Goal: Transaction & Acquisition: Purchase product/service

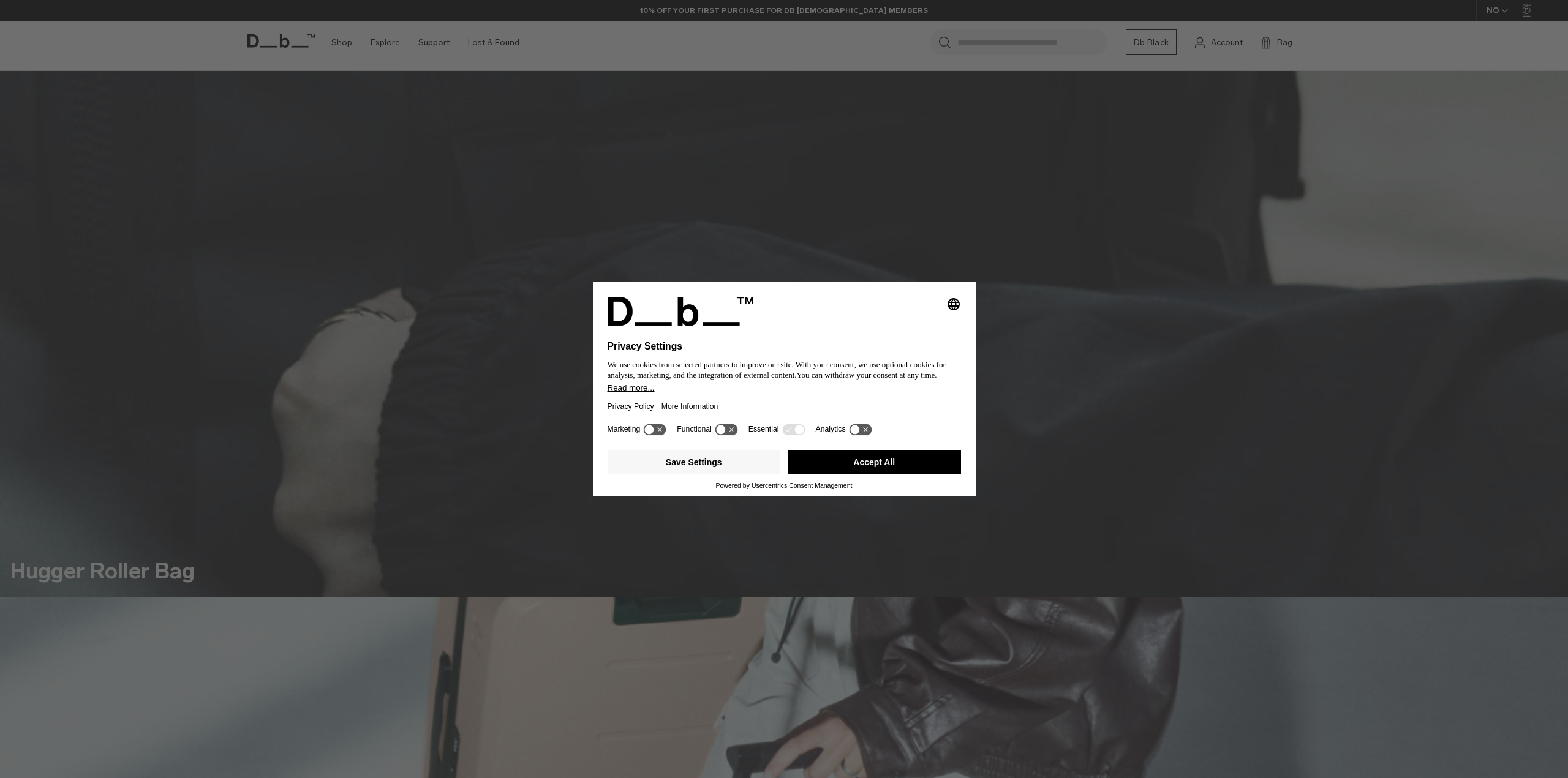
click at [838, 456] on button "Accept All" at bounding box center [874, 462] width 174 height 24
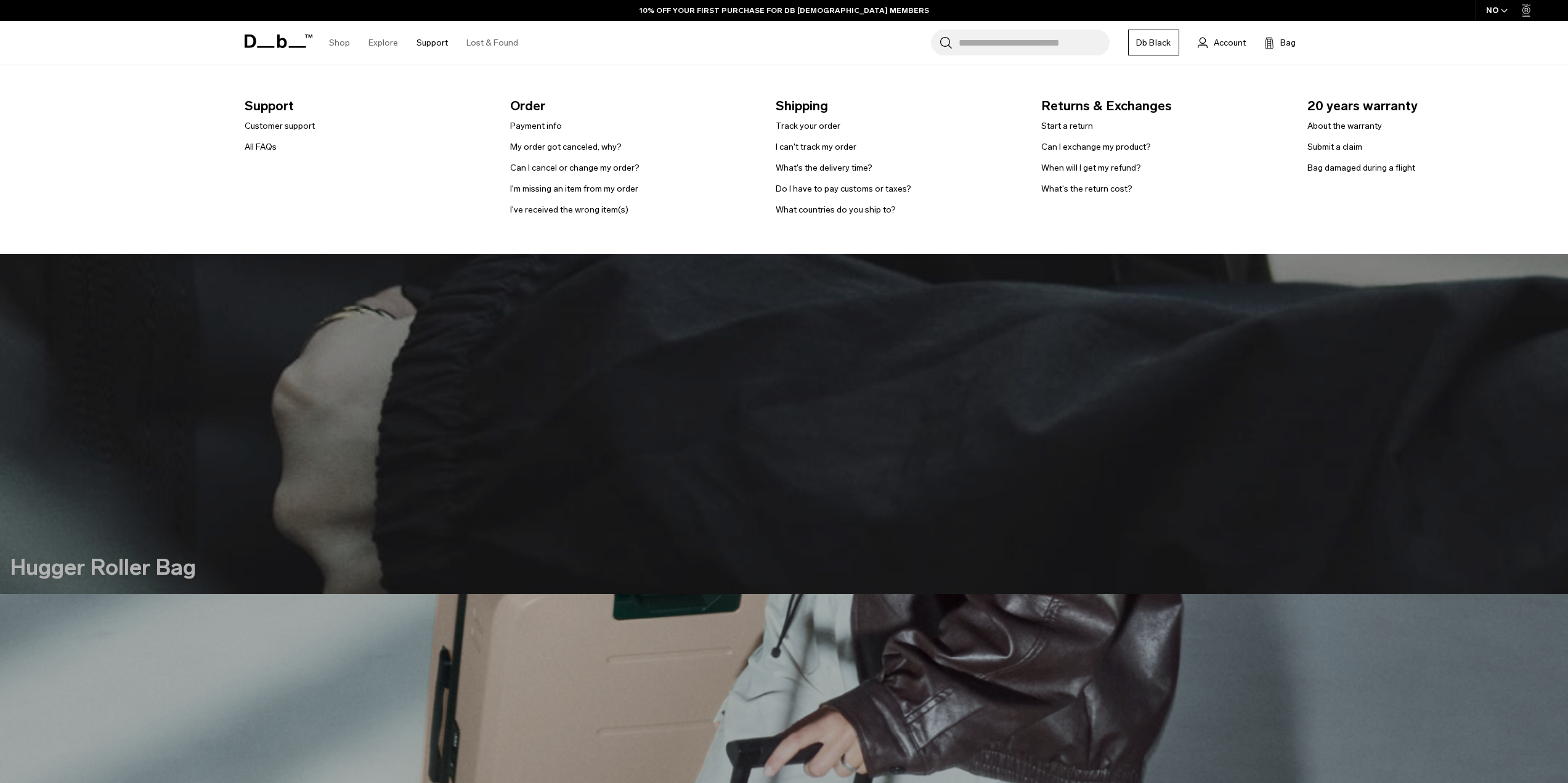
scroll to position [247, 0]
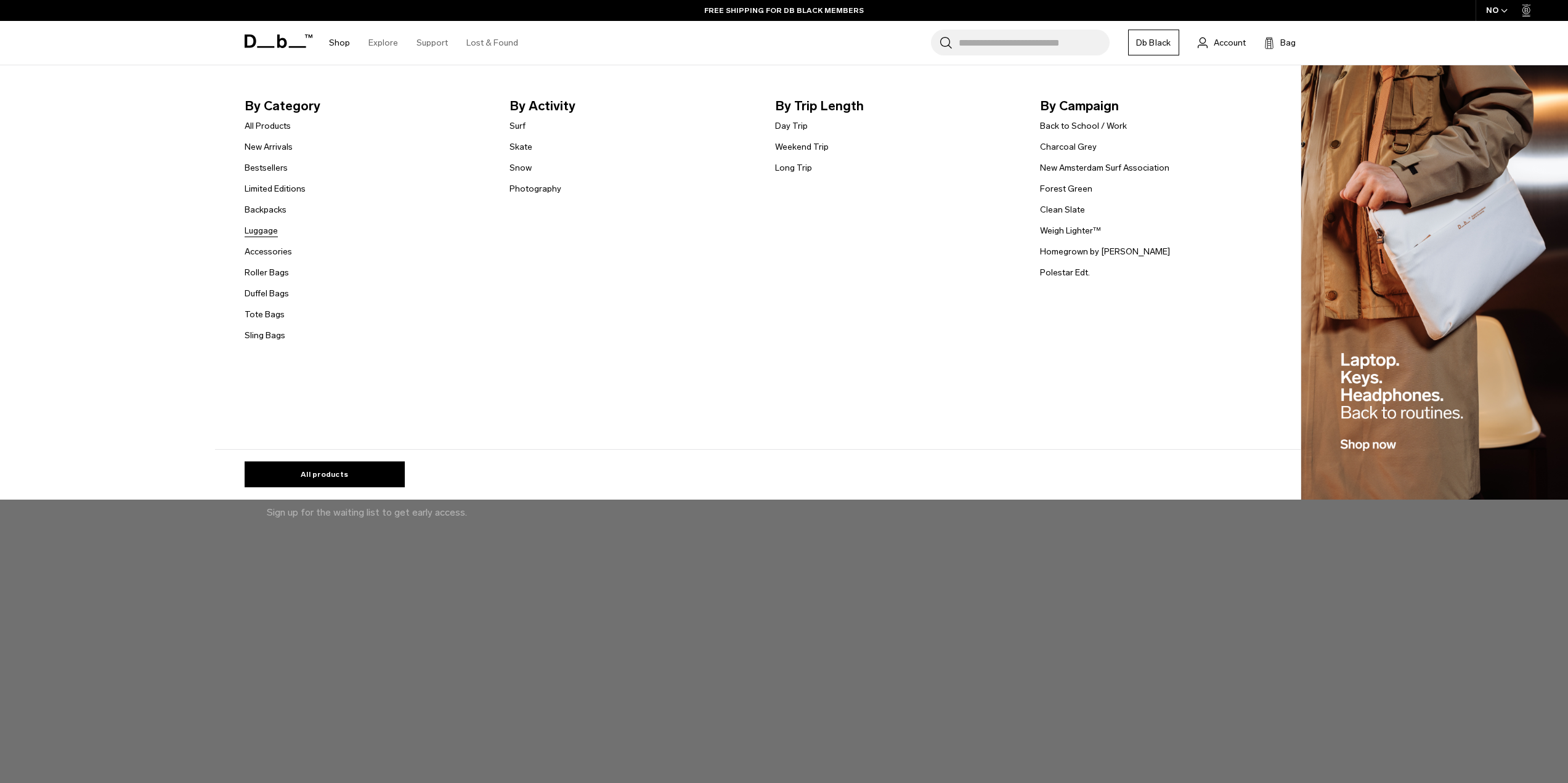
click at [263, 228] on link "Luggage" at bounding box center [261, 230] width 33 height 13
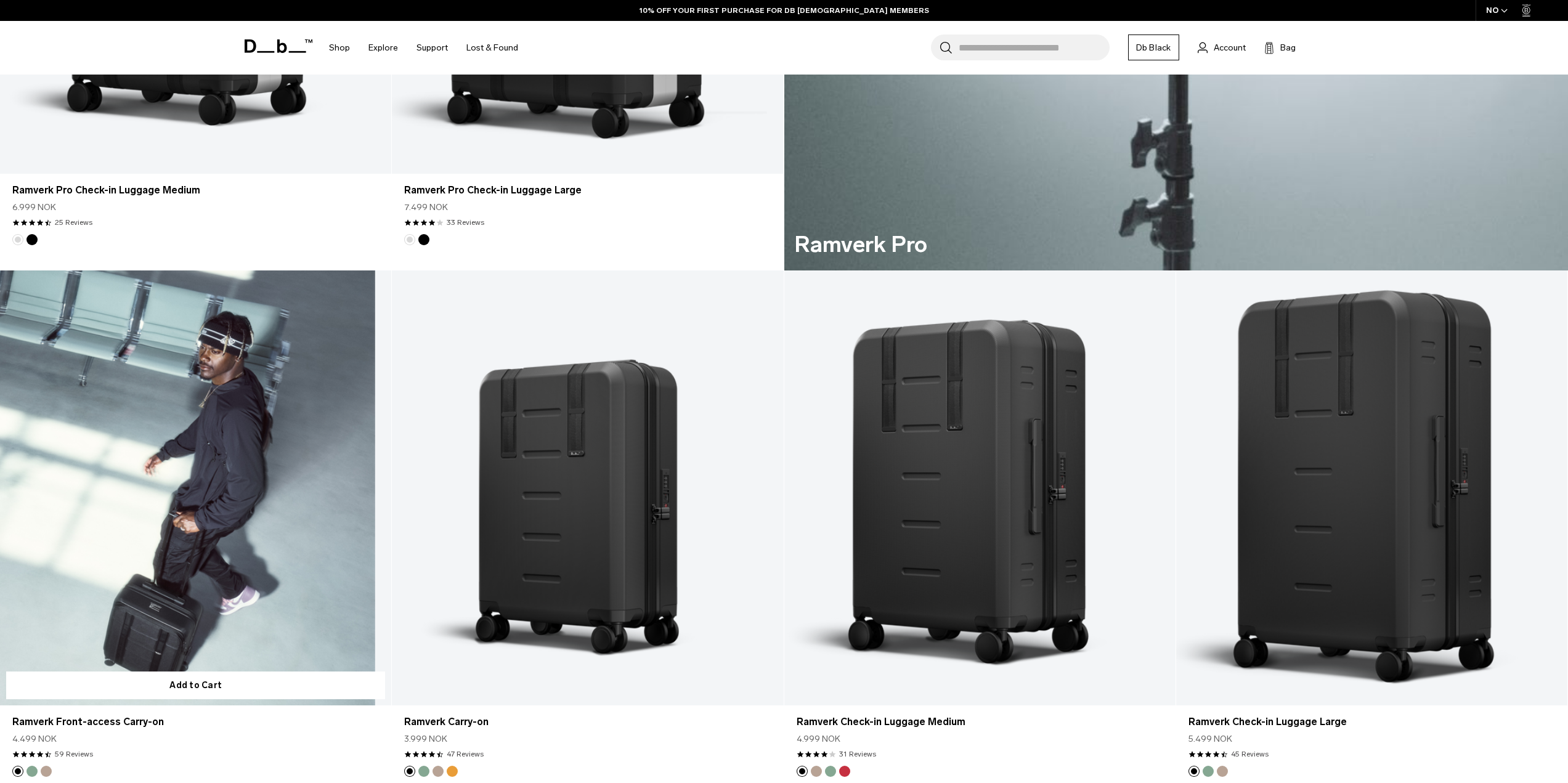
scroll to position [1417, 0]
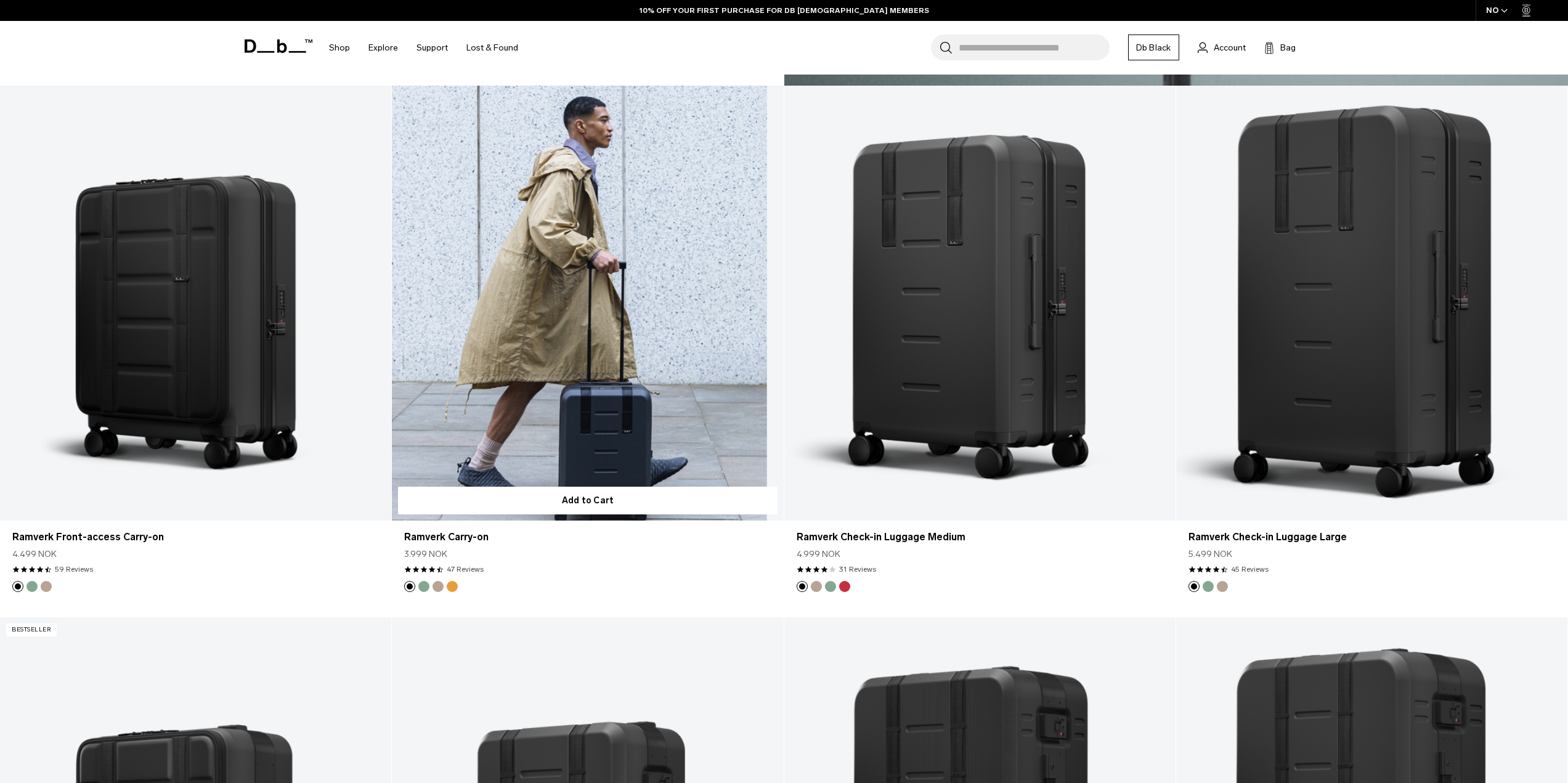
click at [553, 403] on link "Ramverk Carry-on" at bounding box center [588, 303] width 391 height 435
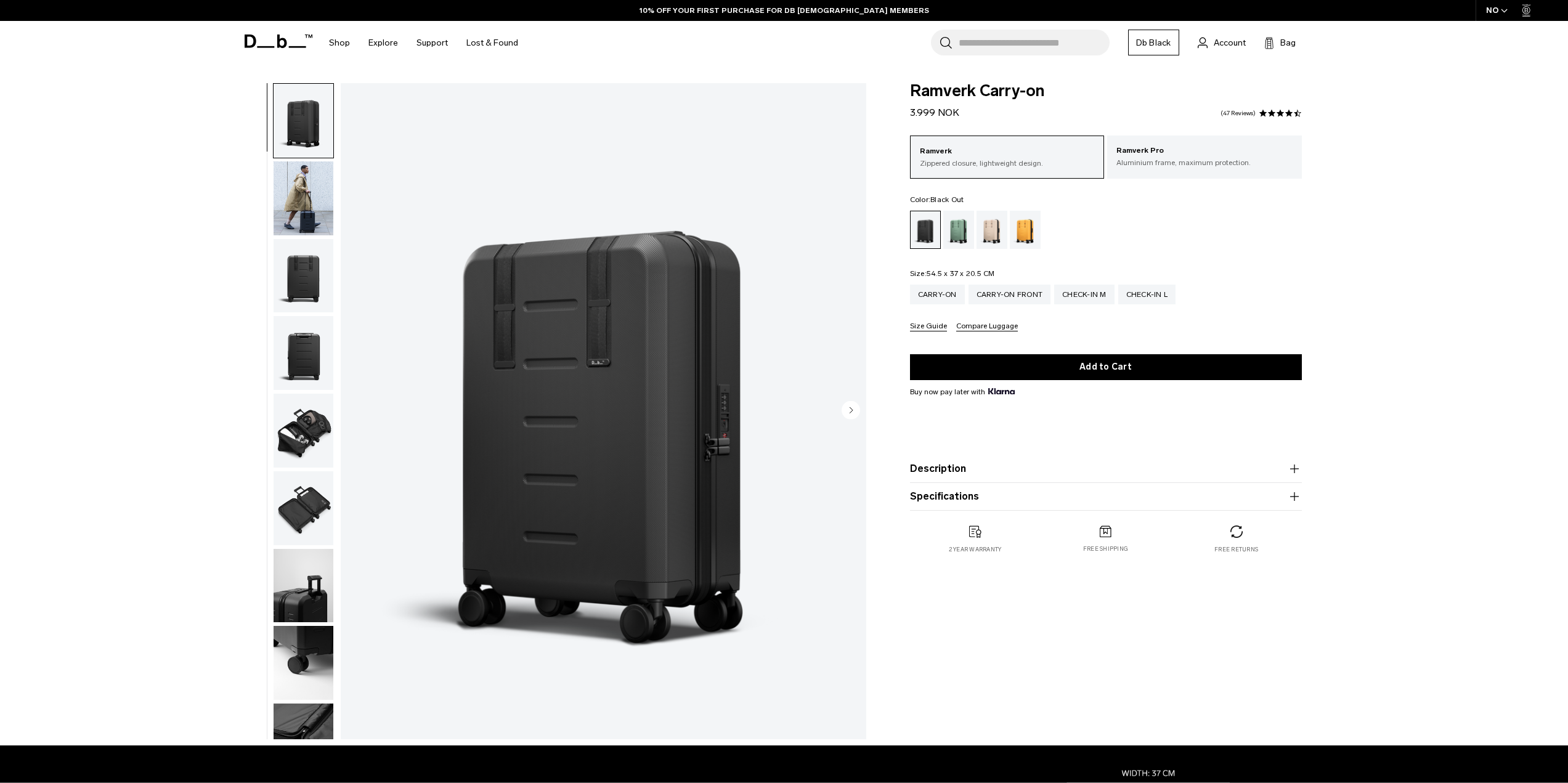
click at [312, 288] on img "button" at bounding box center [304, 276] width 60 height 74
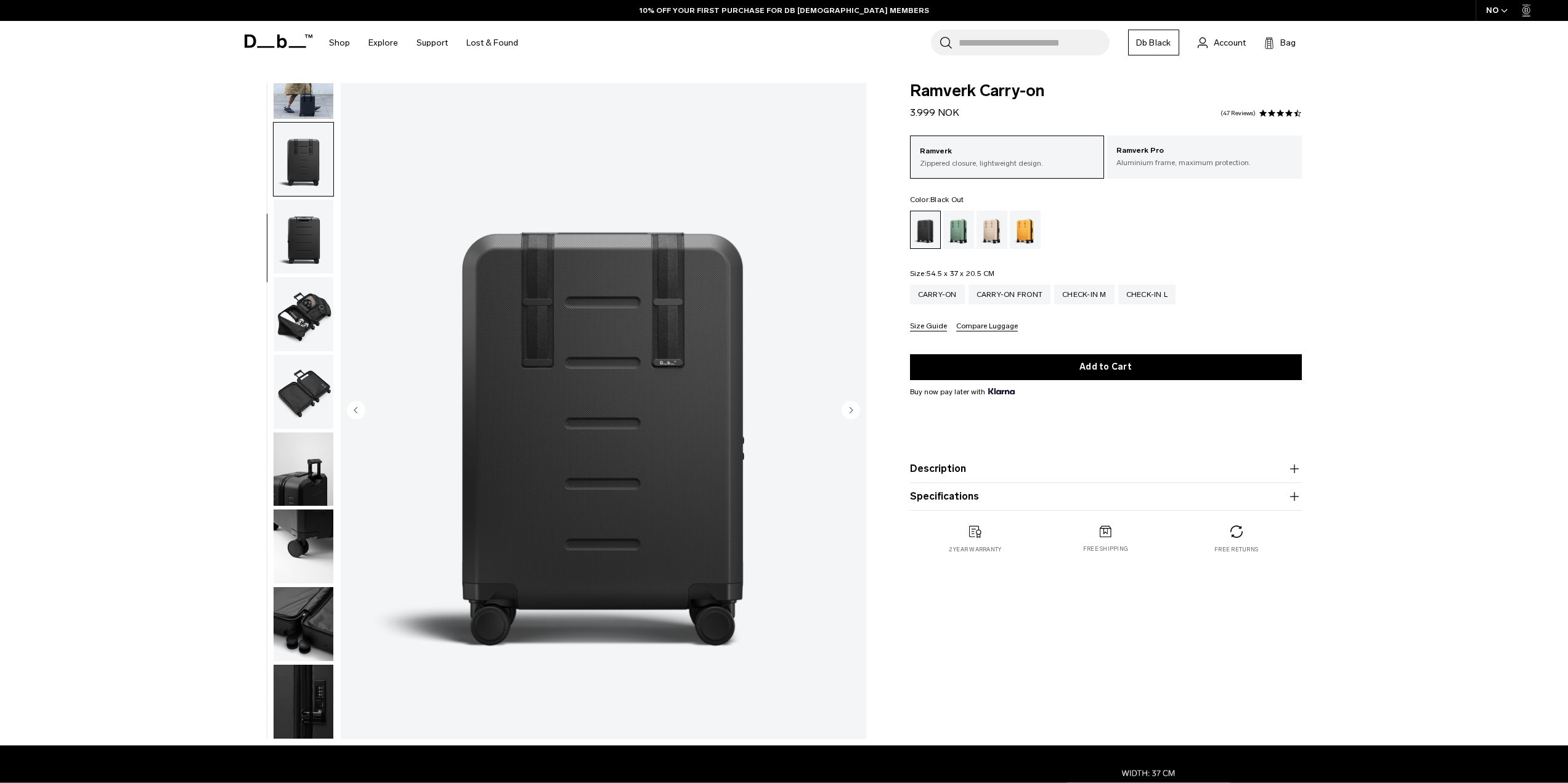
click at [310, 325] on img "button" at bounding box center [304, 314] width 60 height 74
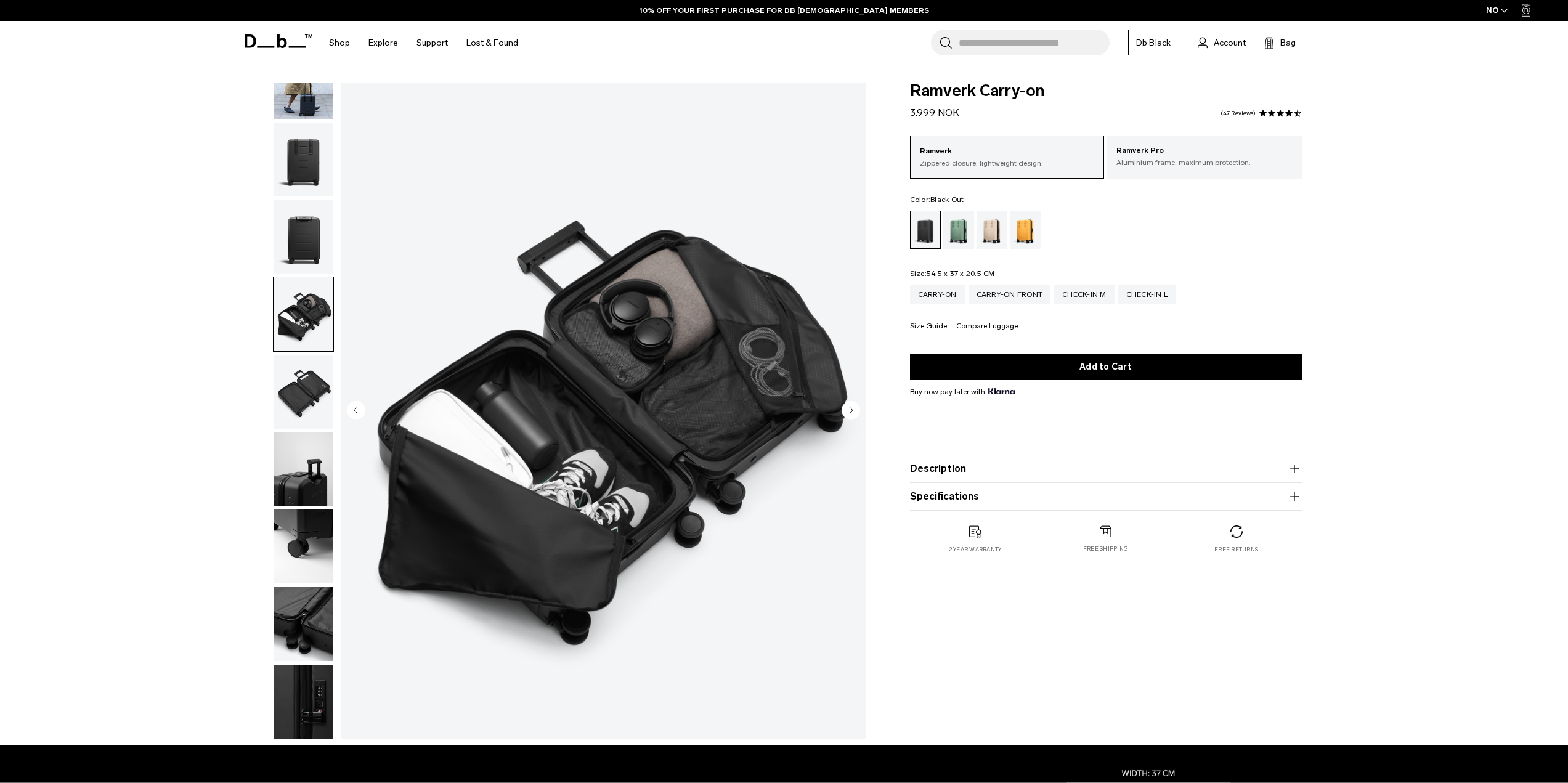
click at [307, 380] on img "button" at bounding box center [304, 392] width 60 height 74
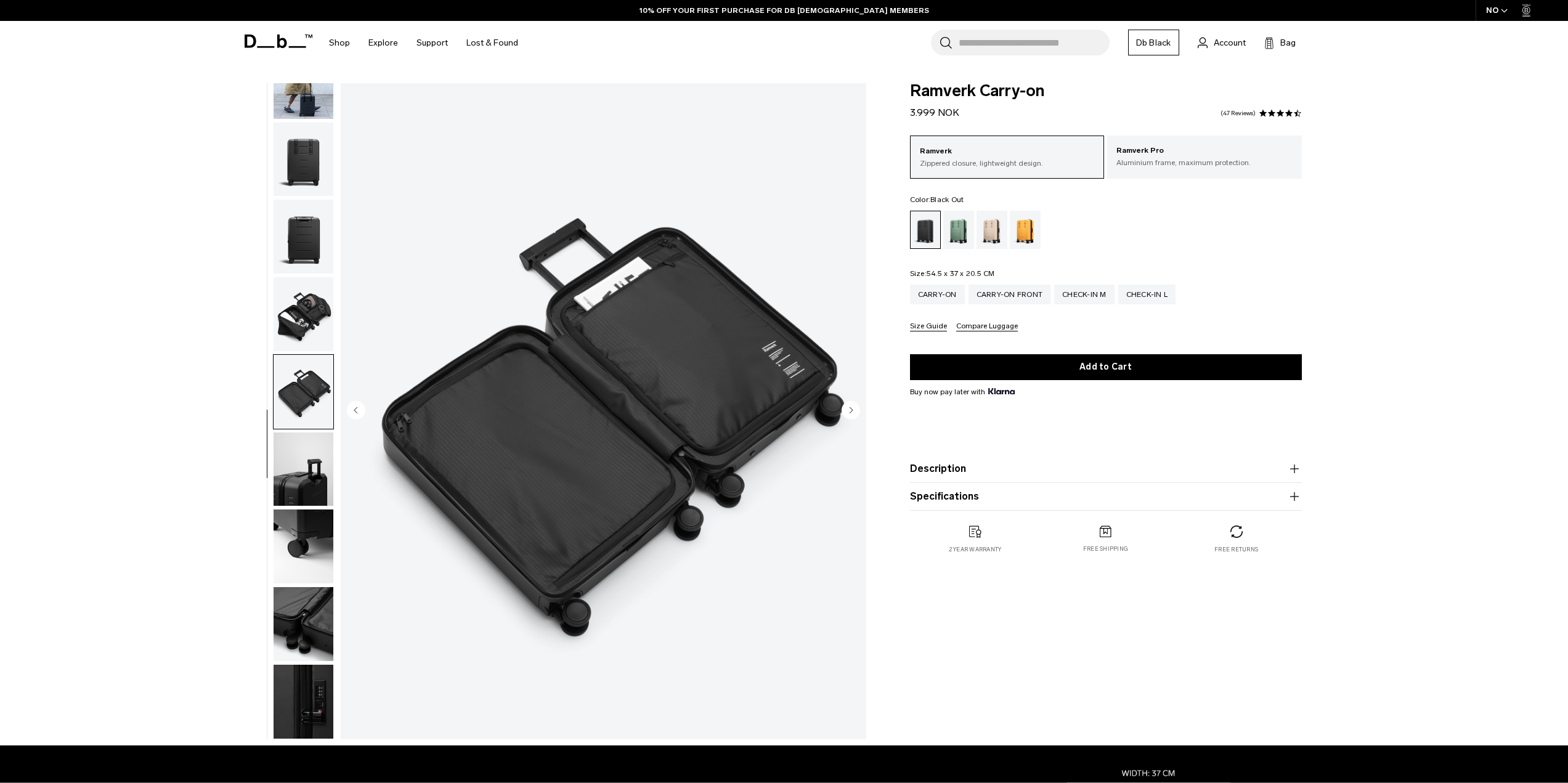
click at [273, 476] on button "button" at bounding box center [304, 470] width 61 height 75
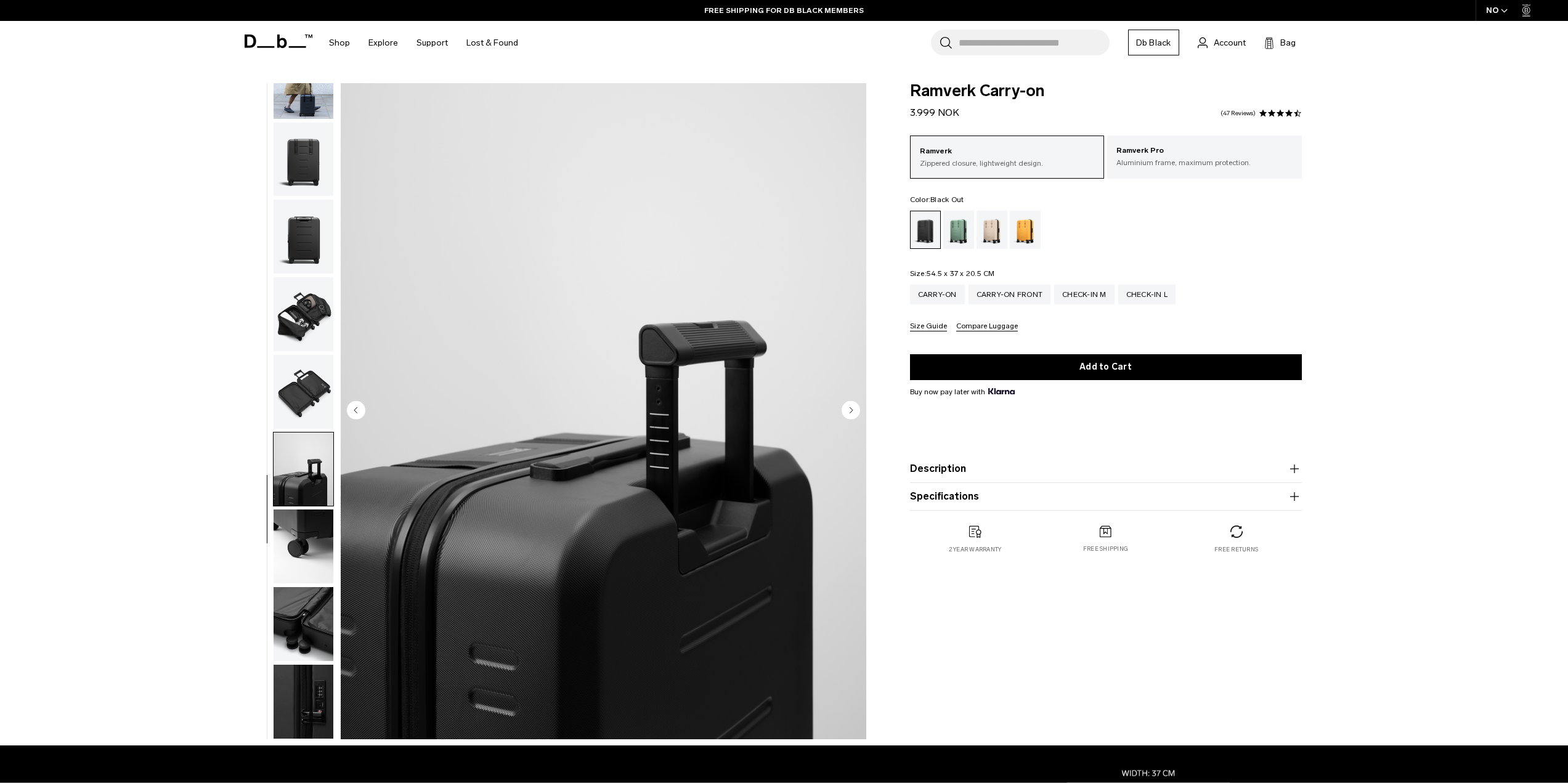
drag, startPoint x: 302, startPoint y: 557, endPoint x: 315, endPoint y: 584, distance: 30.0
click at [302, 557] on img "button" at bounding box center [304, 546] width 60 height 74
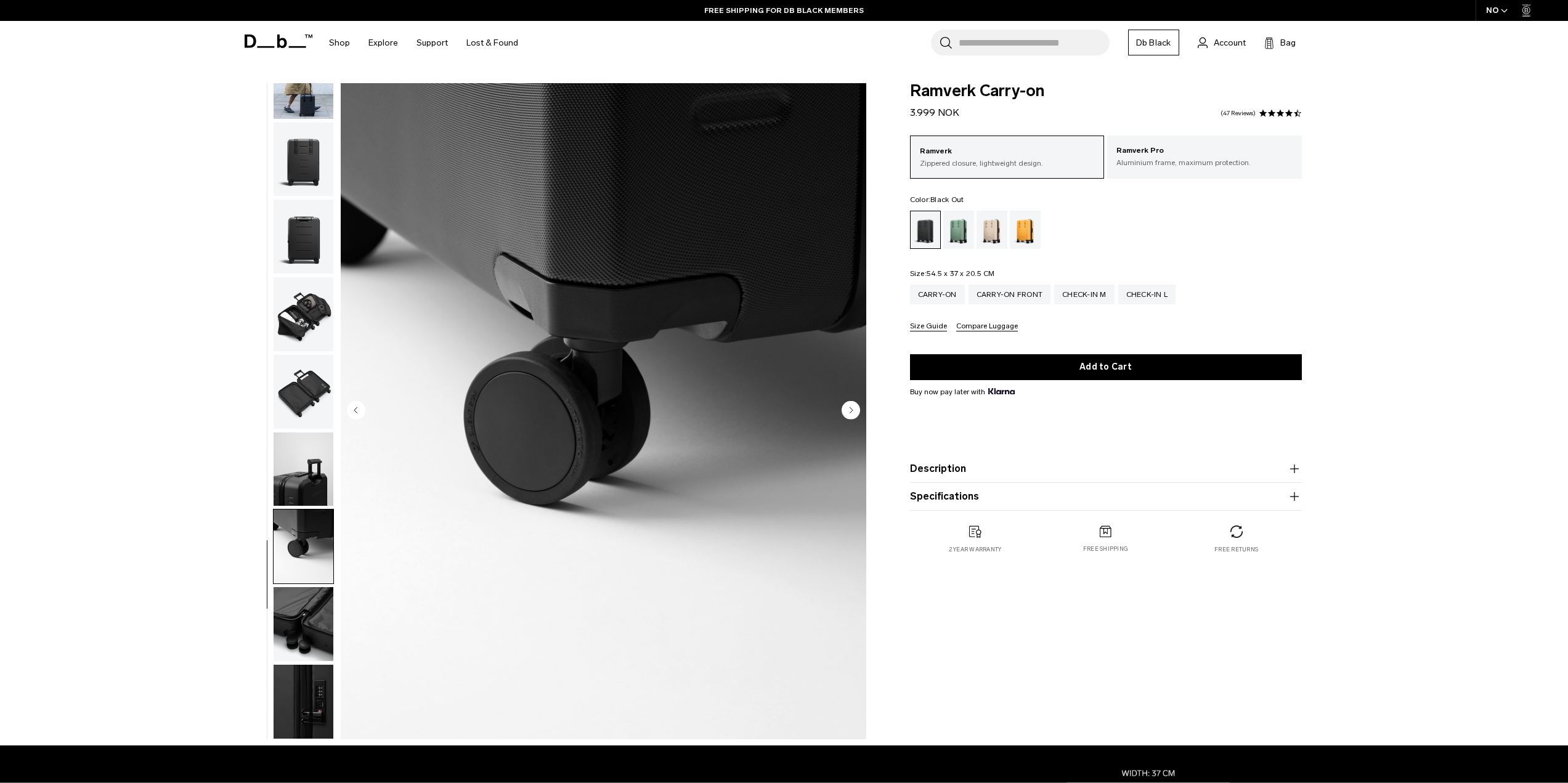
click at [318, 597] on img "button" at bounding box center [304, 624] width 60 height 74
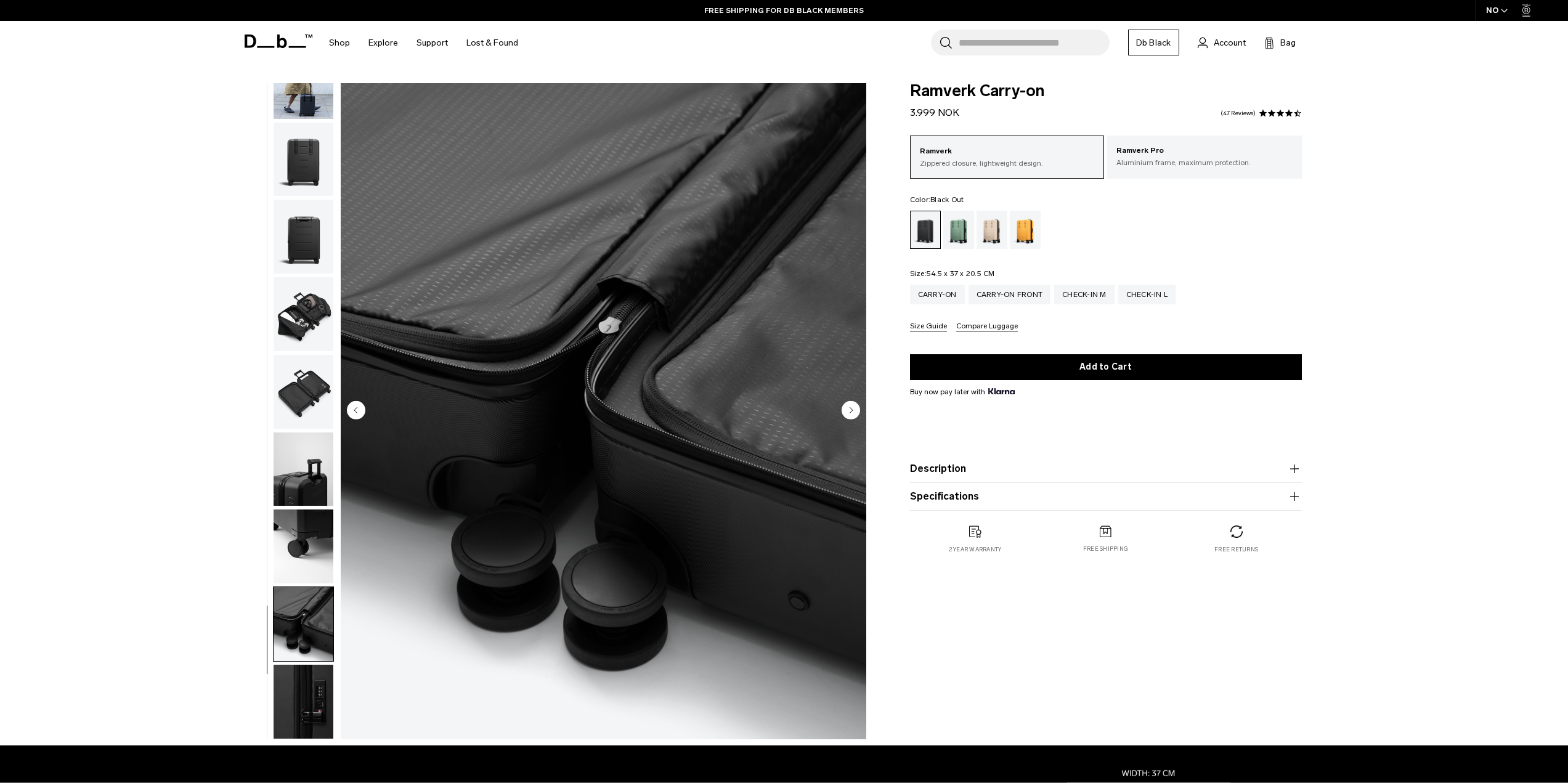
scroll to position [62, 0]
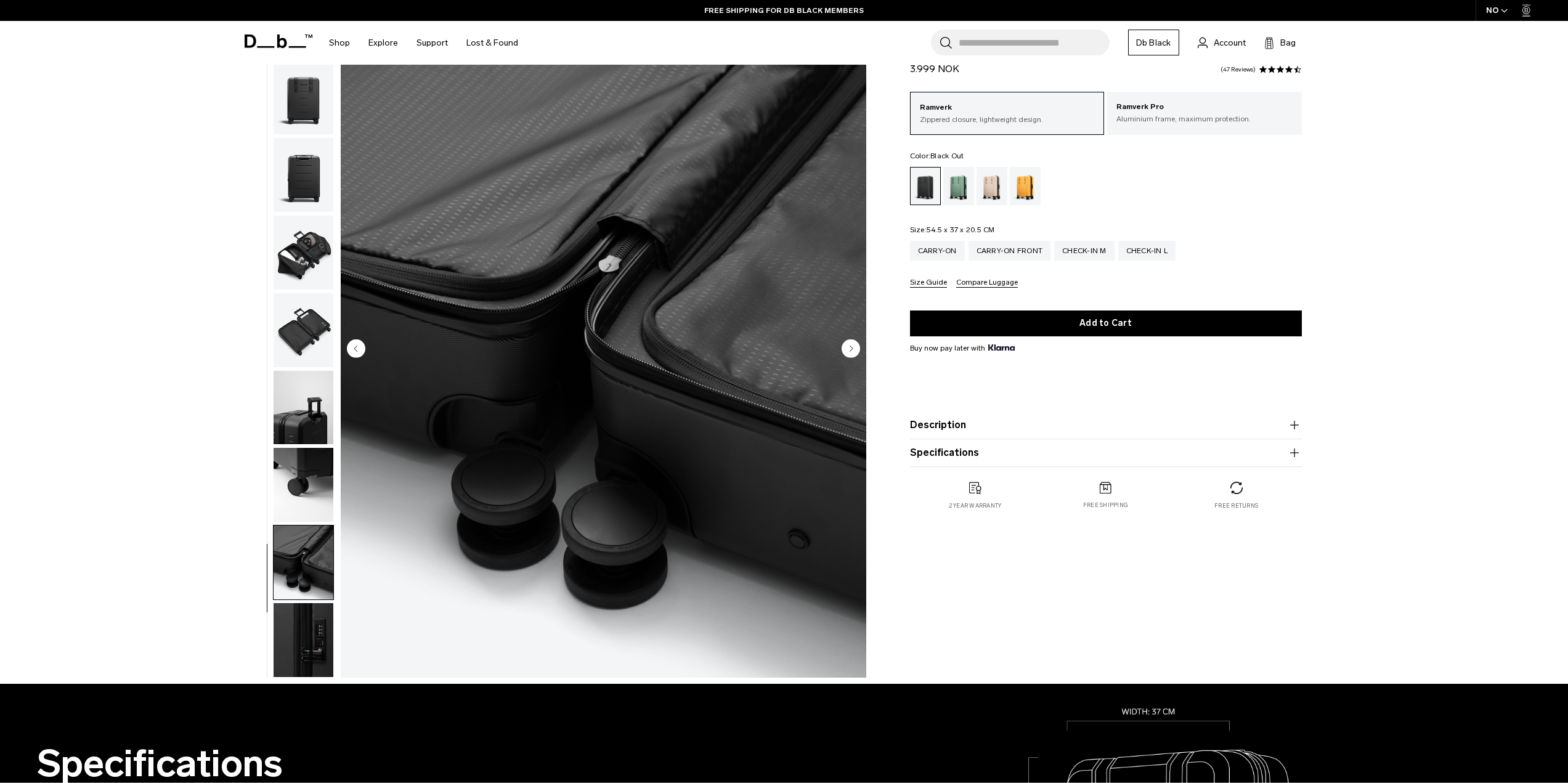
click at [325, 590] on img "button" at bounding box center [304, 562] width 60 height 74
click at [313, 617] on img "button" at bounding box center [304, 640] width 60 height 74
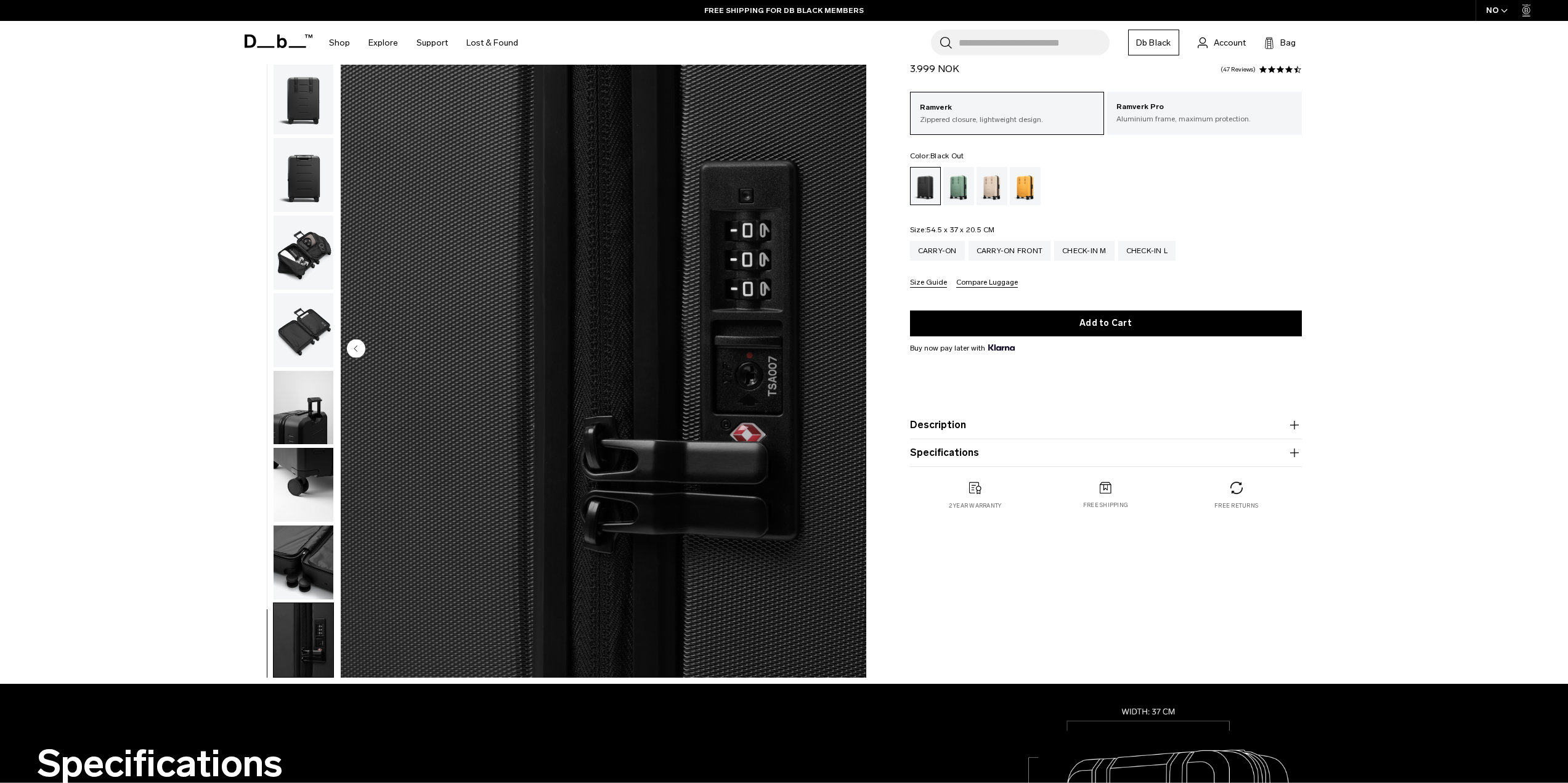
click at [285, 245] on img "button" at bounding box center [304, 252] width 60 height 74
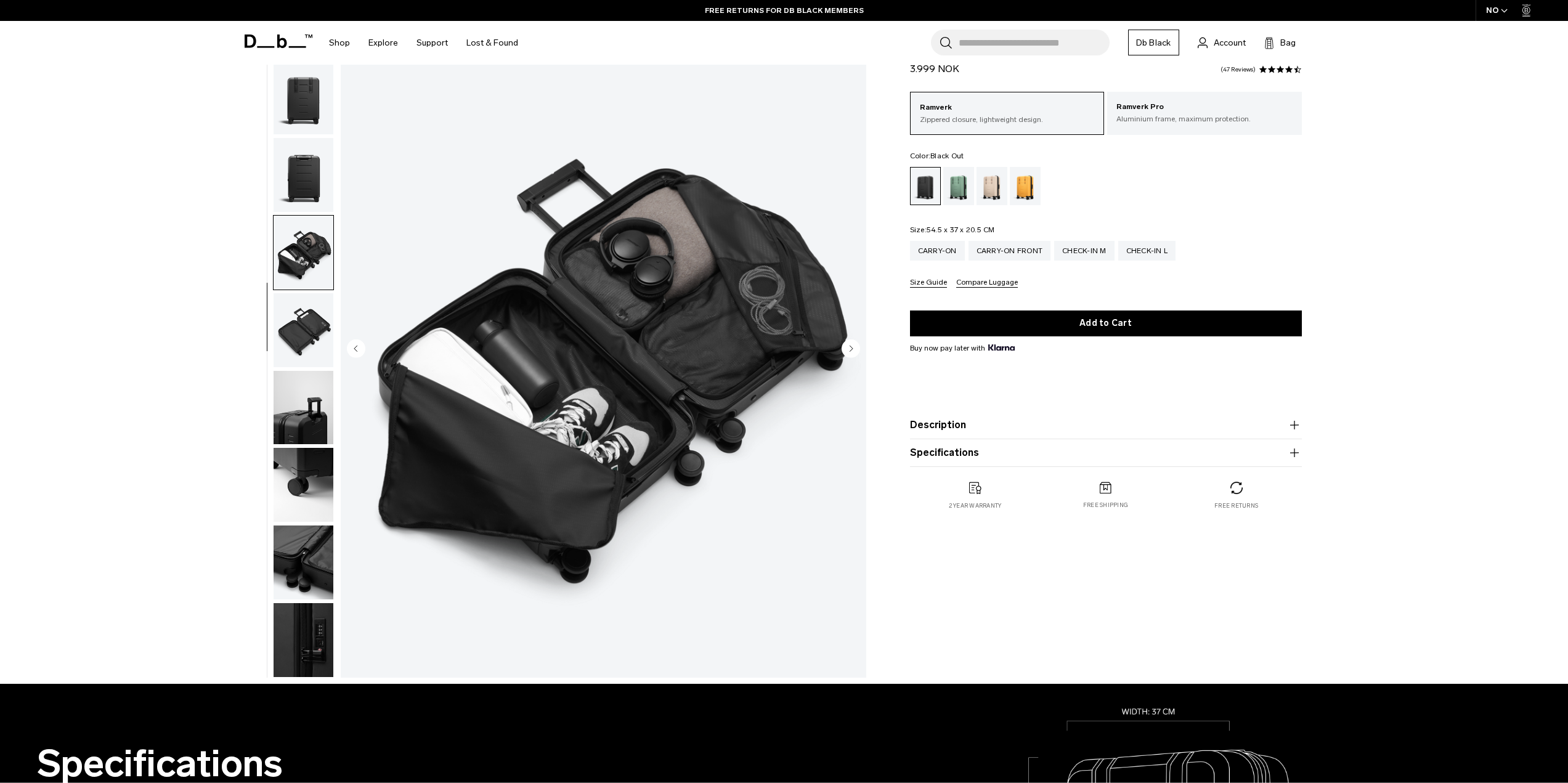
click at [301, 181] on img "button" at bounding box center [304, 175] width 60 height 74
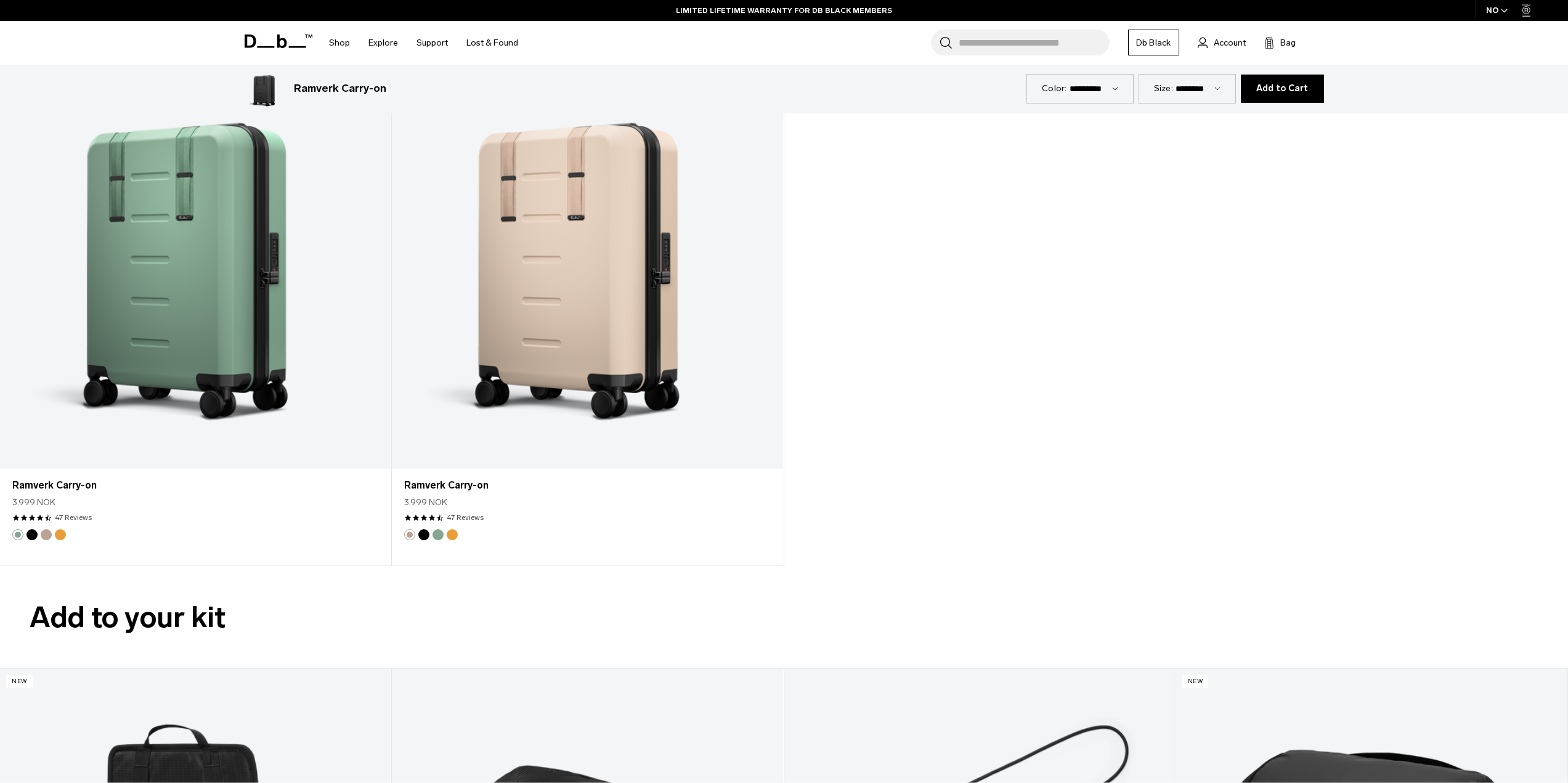
scroll to position [1602, 0]
